Goal: Transaction & Acquisition: Purchase product/service

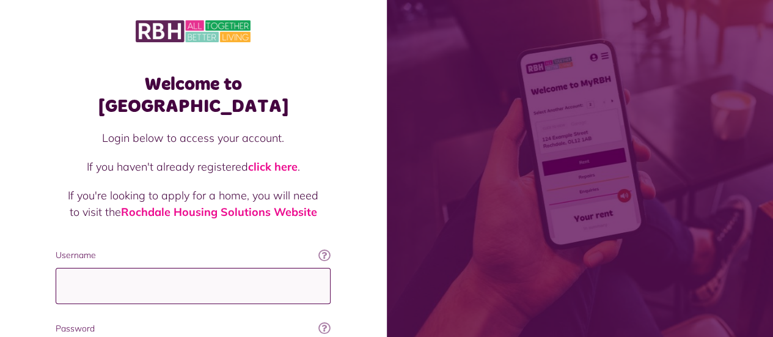
click at [285, 268] on input "Username" at bounding box center [193, 286] width 275 height 36
type input "**********"
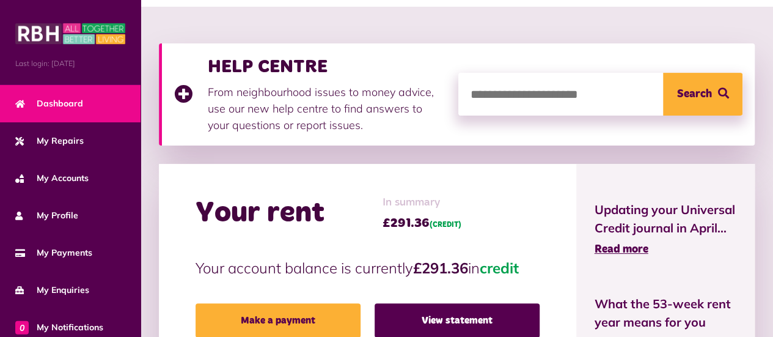
scroll to position [220, 0]
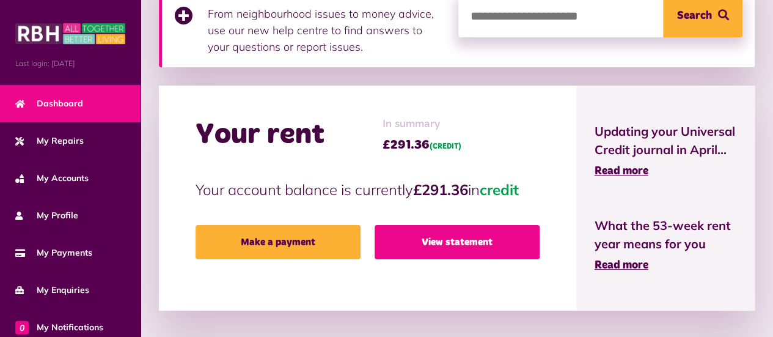
click at [429, 235] on link "View statement" at bounding box center [457, 242] width 165 height 34
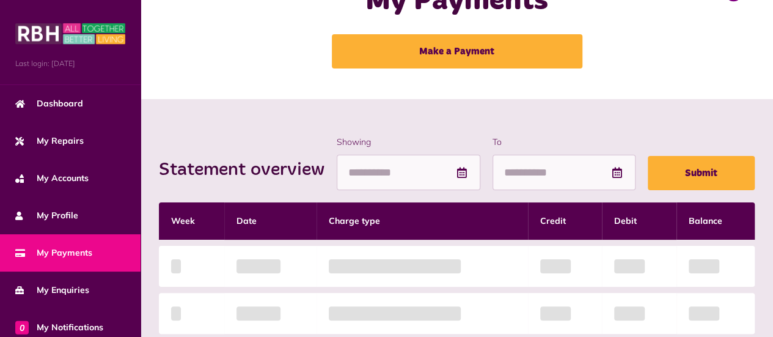
scroll to position [73, 0]
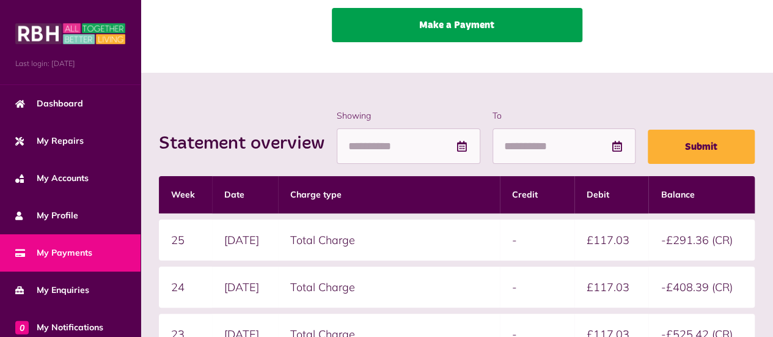
click at [436, 24] on link "Make a Payment" at bounding box center [457, 25] width 251 height 34
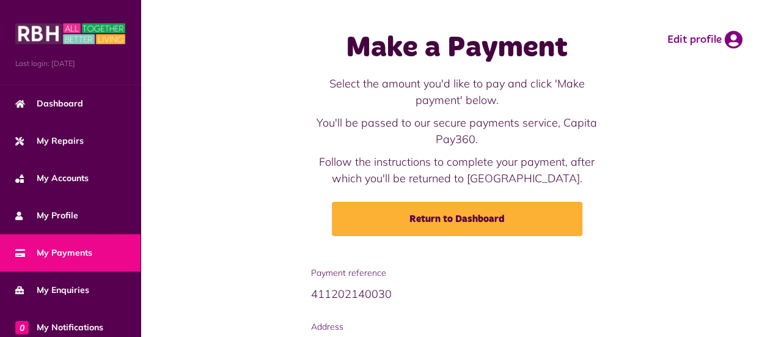
click at [627, 241] on div "Make a Payment Select the amount you'd like to pay and click 'Make payment' bel…" at bounding box center [457, 133] width 608 height 242
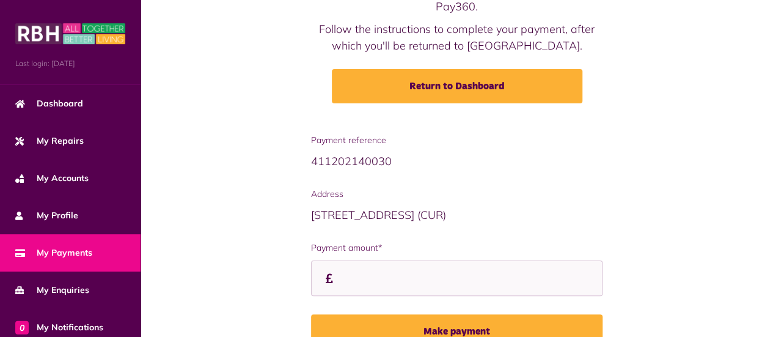
scroll to position [199, 0]
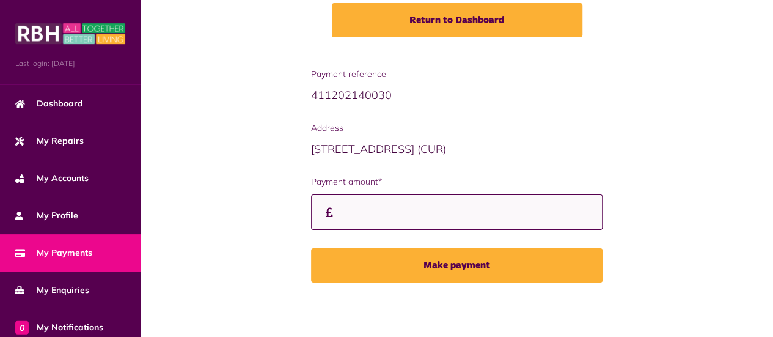
click at [368, 210] on input "Payment amount*" at bounding box center [457, 212] width 292 height 36
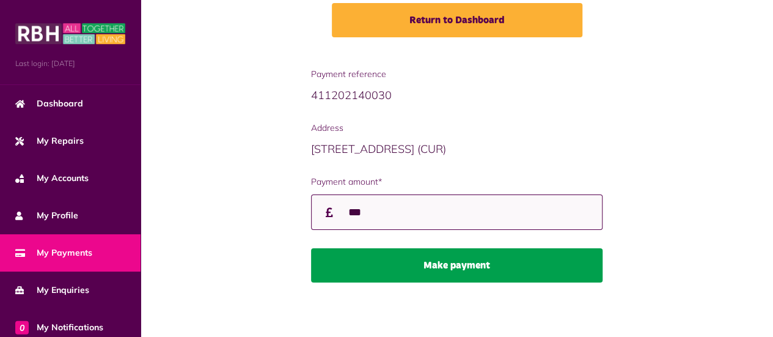
type input "***"
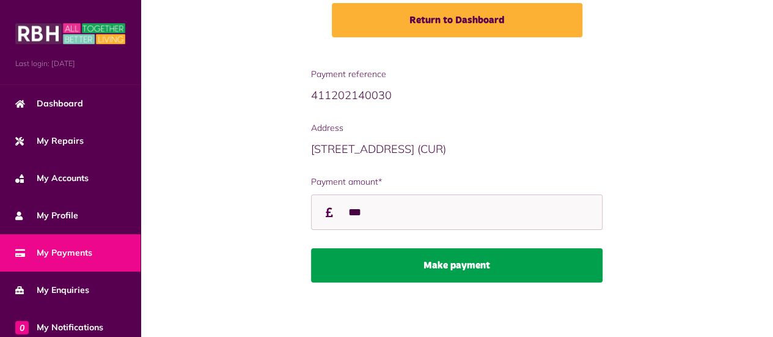
click at [407, 260] on button "Make payment" at bounding box center [457, 265] width 292 height 34
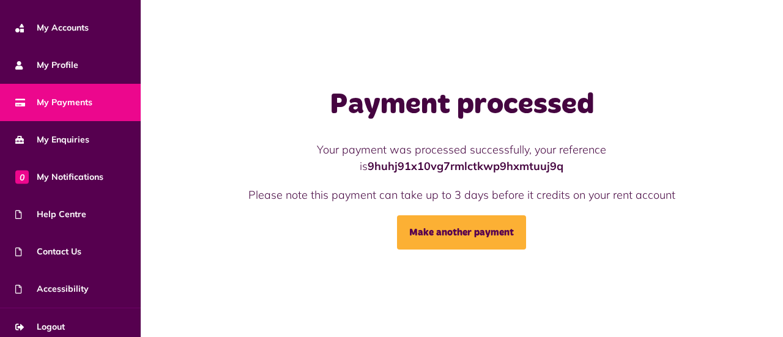
scroll to position [157, 0]
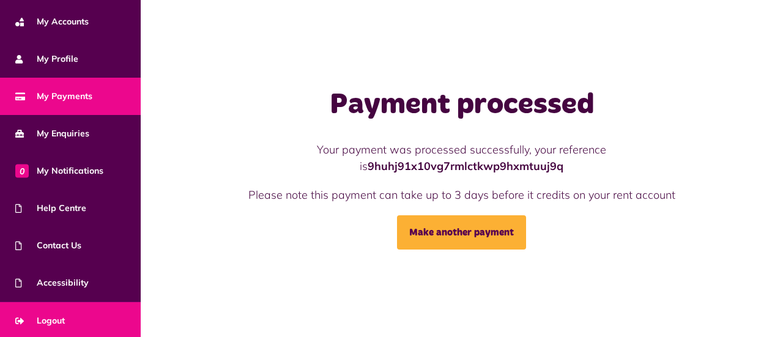
click at [56, 314] on span "Logout" at bounding box center [40, 320] width 50 height 13
